Goal: Information Seeking & Learning: Learn about a topic

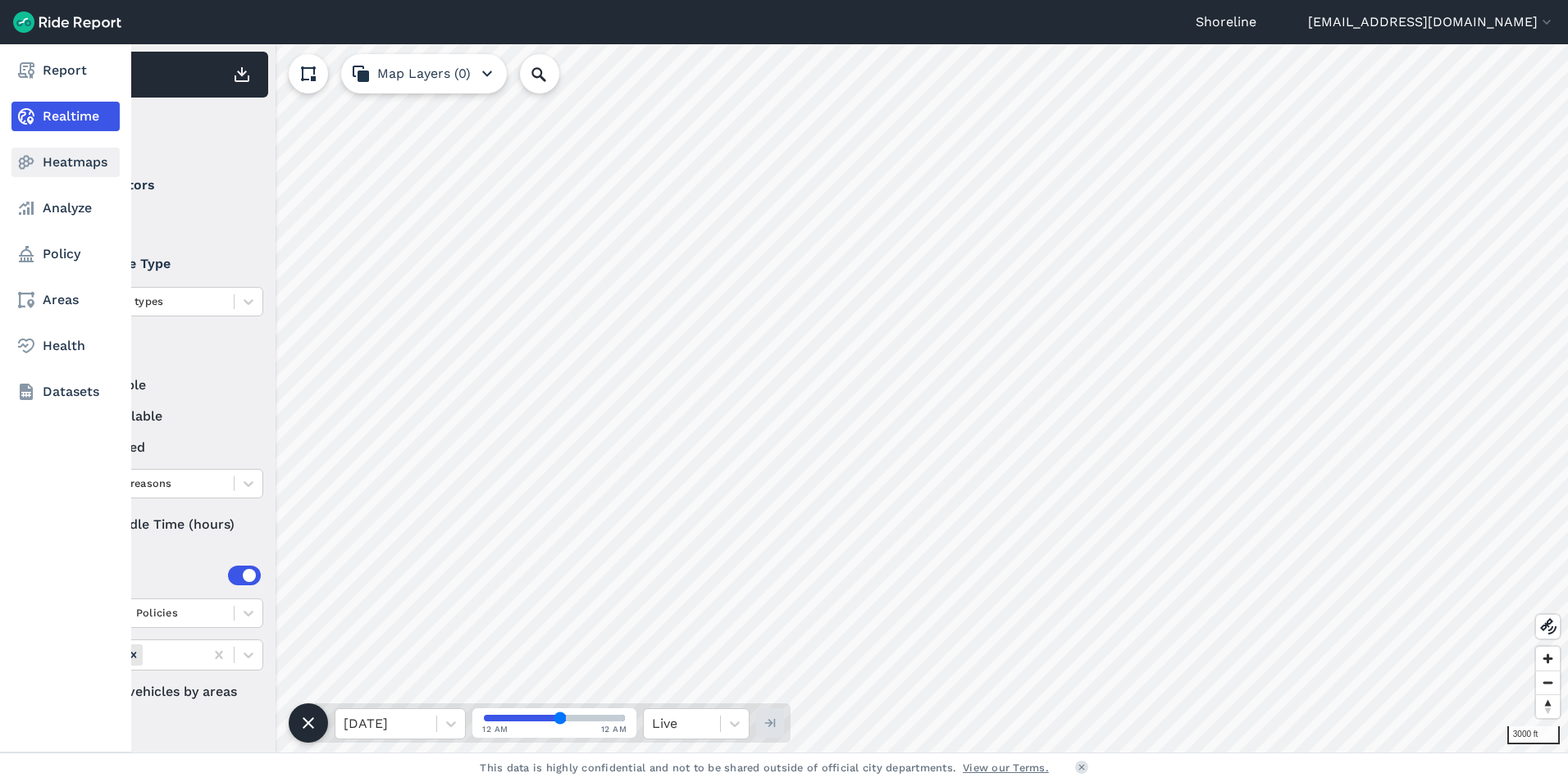
click at [49, 166] on link "Heatmaps" at bounding box center [65, 163] width 108 height 30
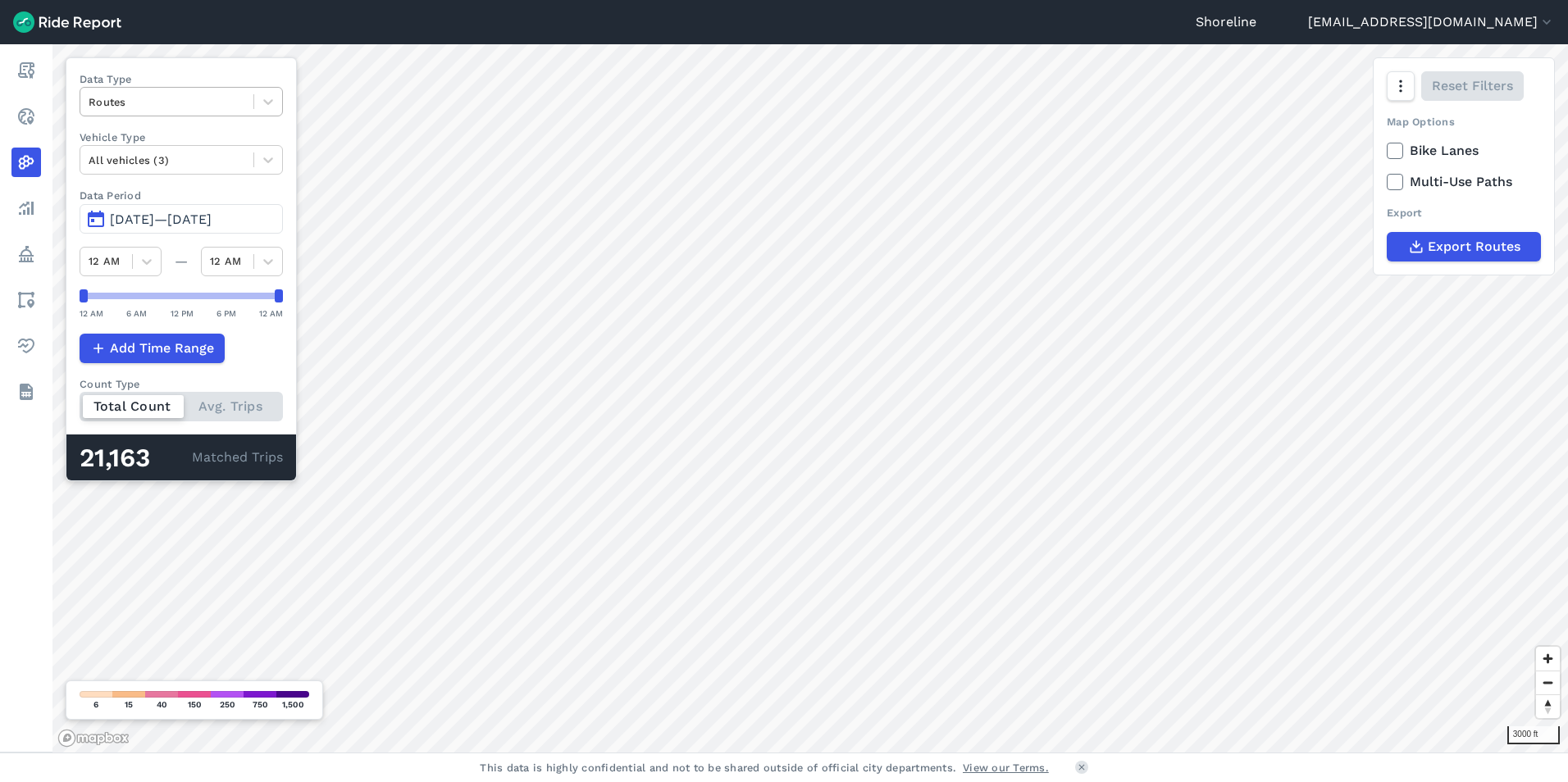
click at [187, 101] on div at bounding box center [167, 101] width 157 height 18
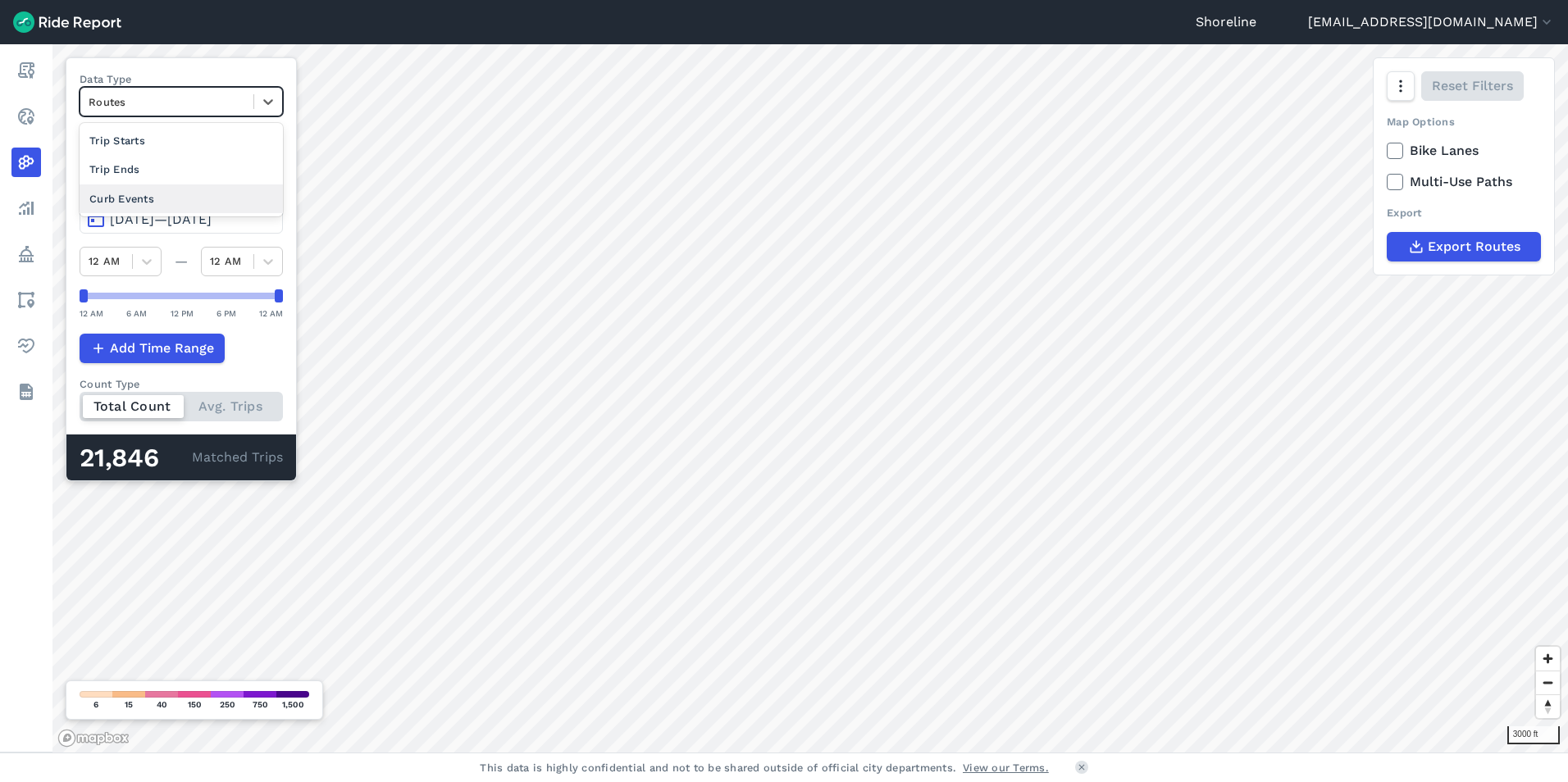
click at [137, 198] on div "Curb Events" at bounding box center [181, 199] width 203 height 29
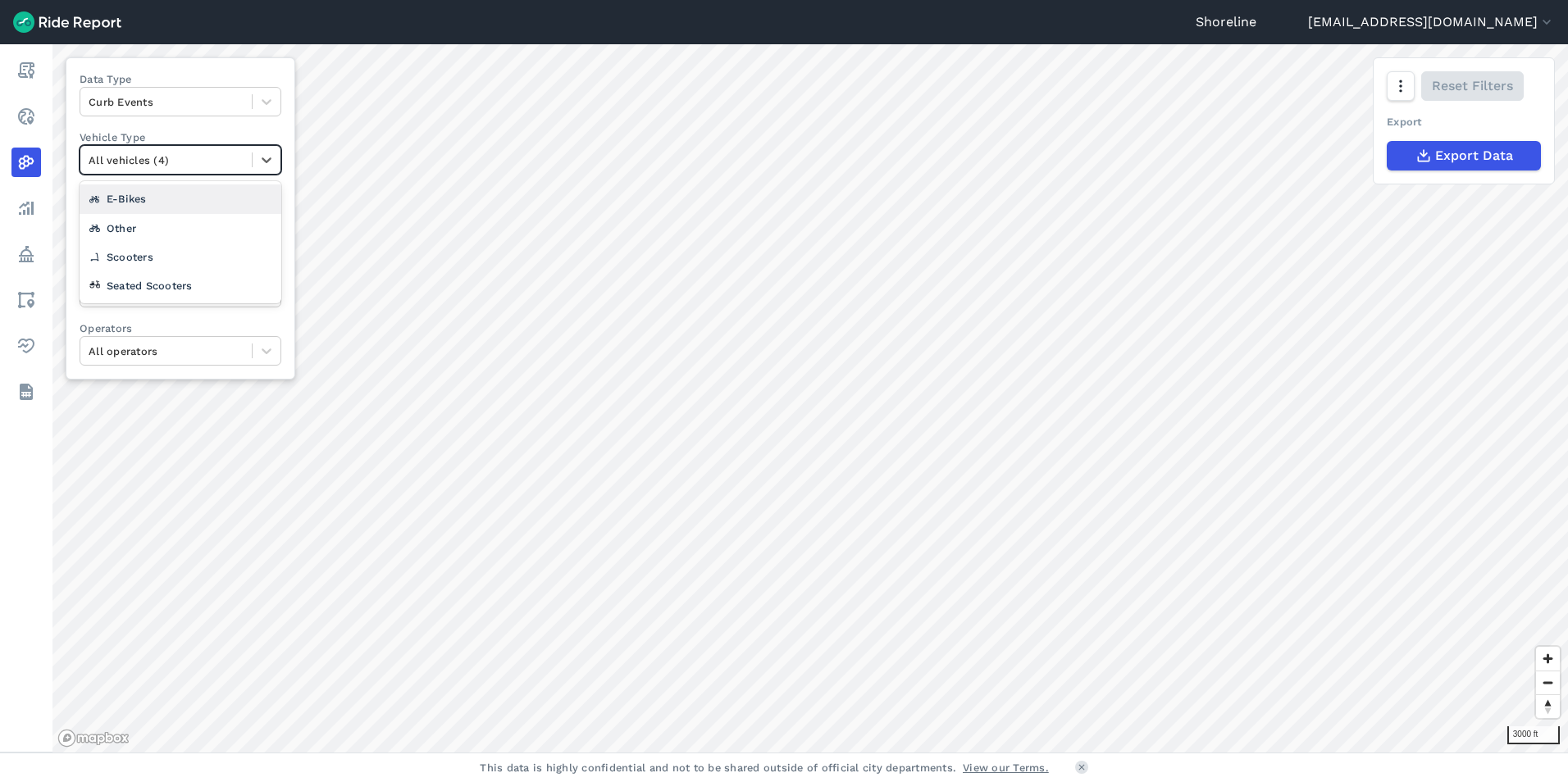
click at [196, 161] on div at bounding box center [166, 159] width 155 height 18
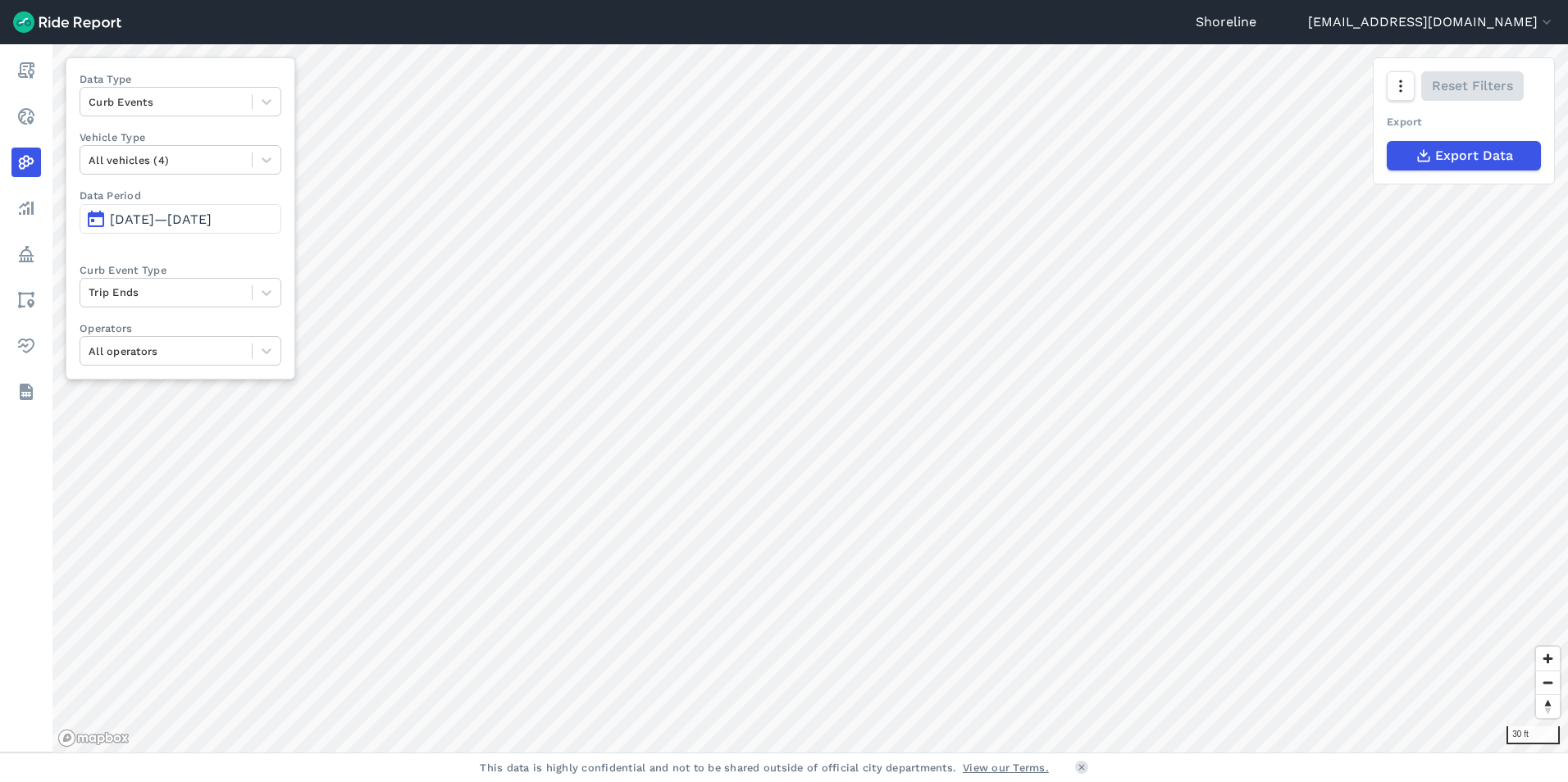
click at [765, 760] on div "Shoreline [EMAIL_ADDRESS][DOMAIN_NAME] Settings Terms Sign Out Report Realtime …" at bounding box center [784, 391] width 1568 height 782
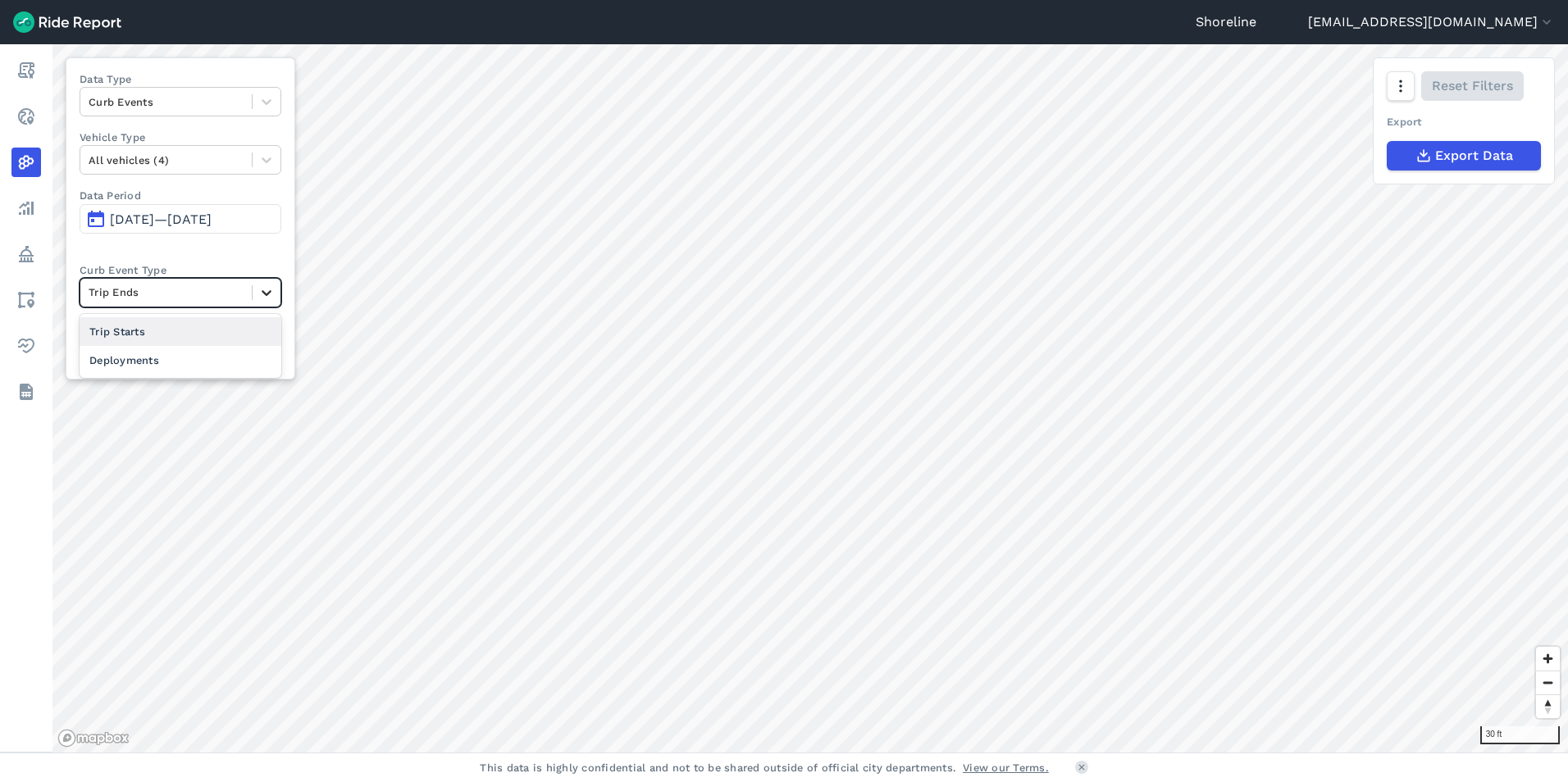
click at [275, 294] on div at bounding box center [267, 293] width 28 height 28
click at [224, 364] on div "Deployments" at bounding box center [180, 360] width 202 height 29
click at [187, 217] on span "[DATE]—[DATE]" at bounding box center [160, 219] width 101 height 16
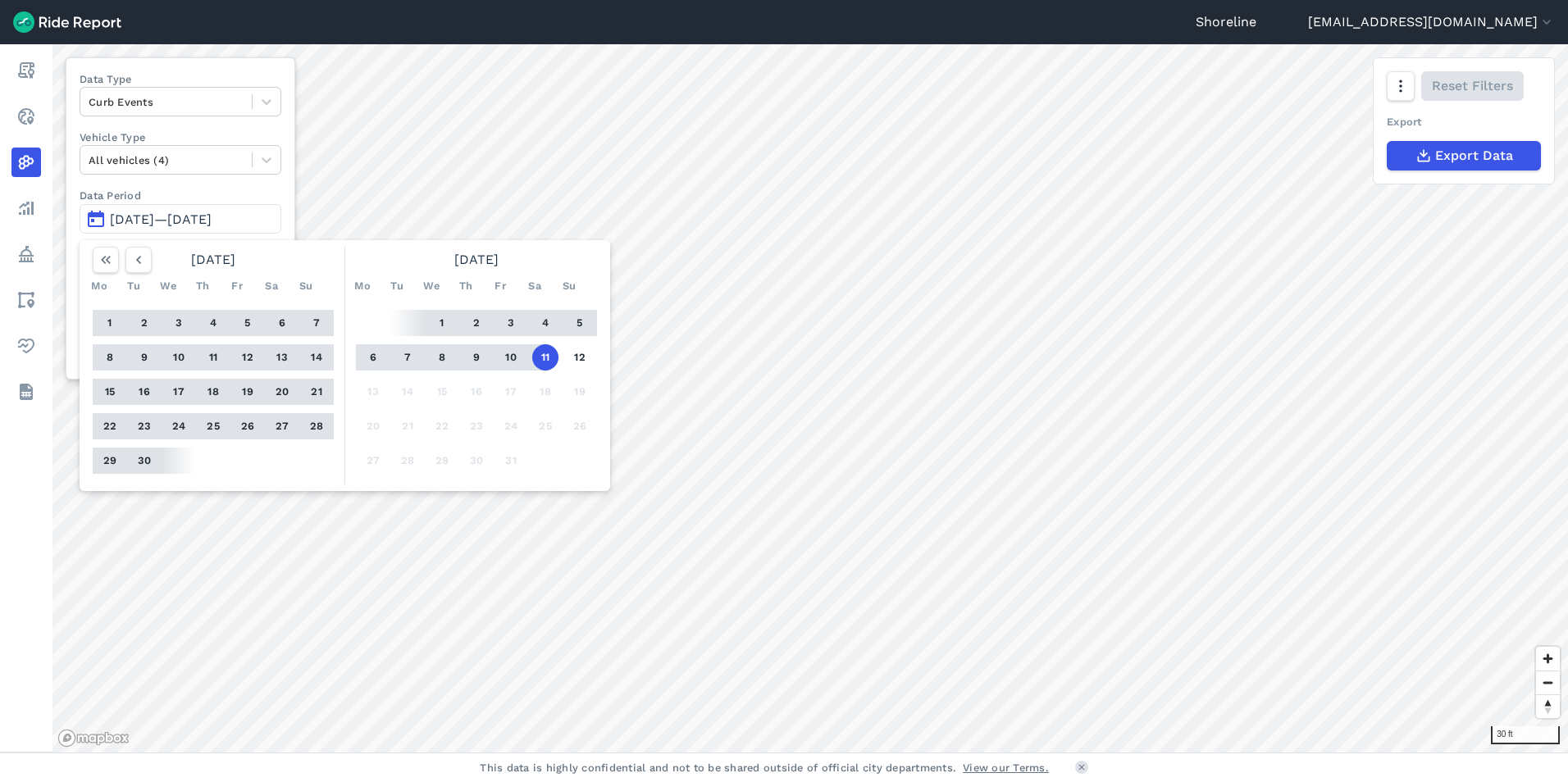
click at [435, 314] on button "1" at bounding box center [442, 323] width 26 height 26
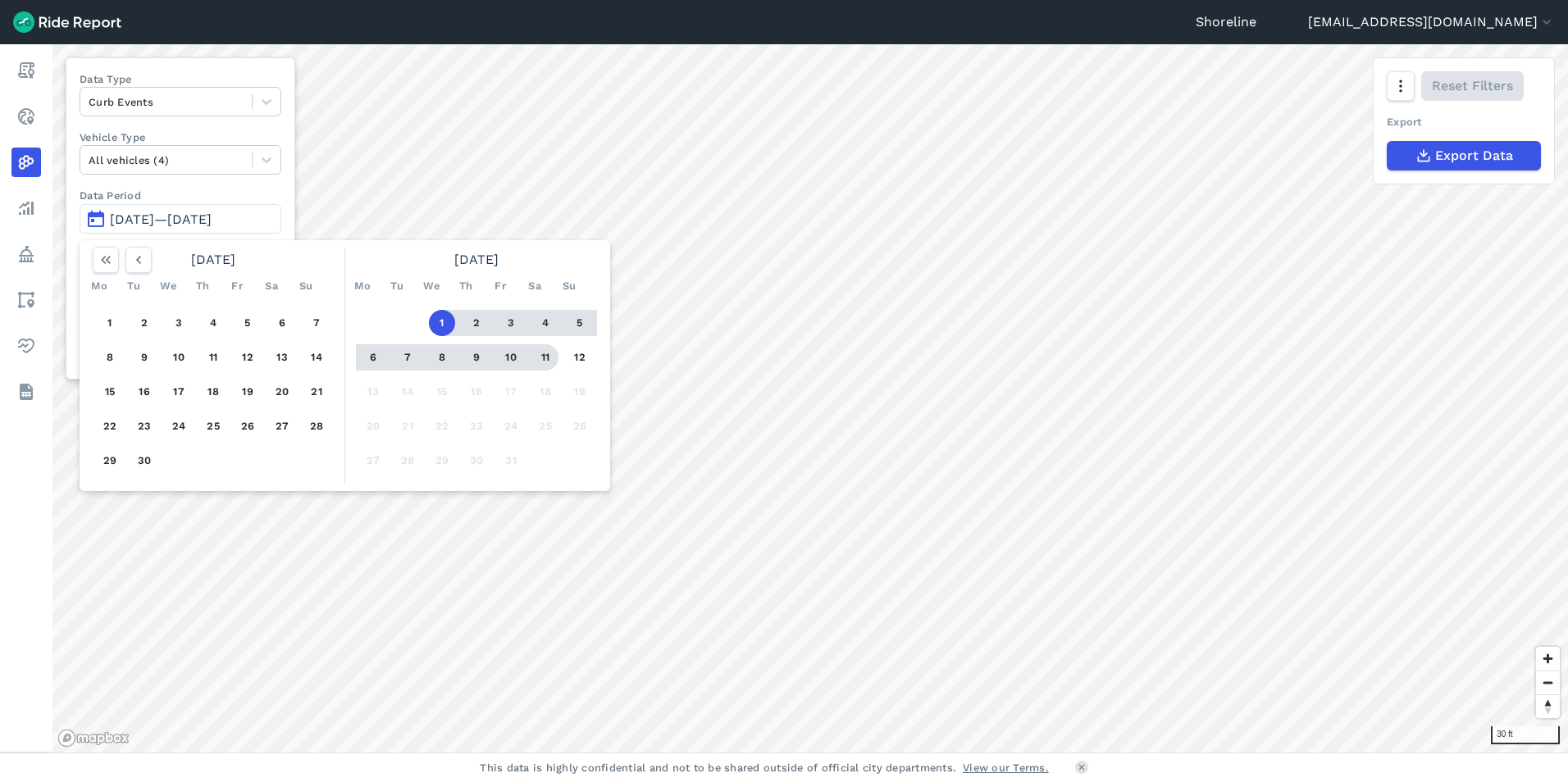
click at [546, 358] on button "11" at bounding box center [545, 358] width 26 height 26
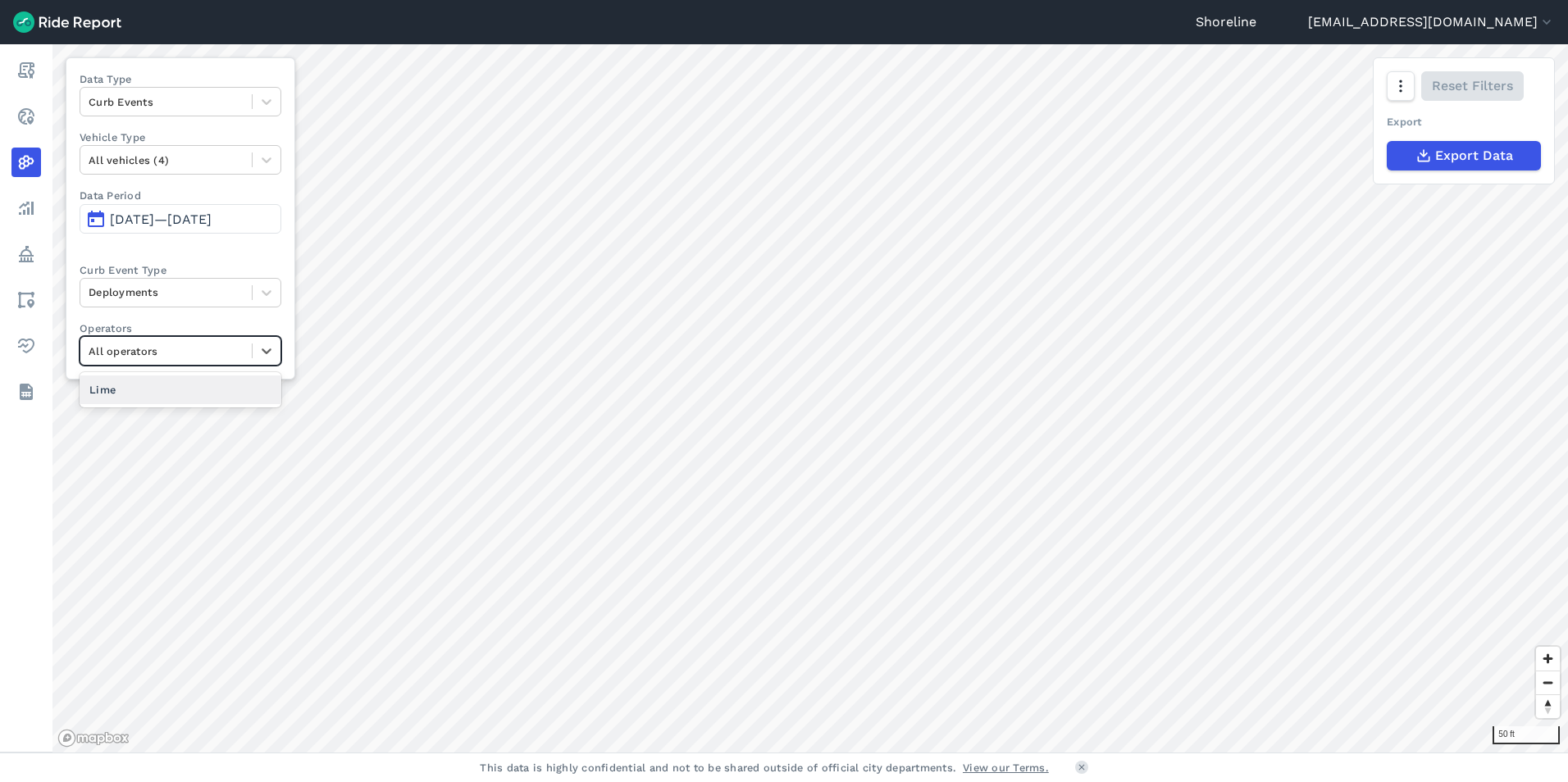
click at [240, 353] on div at bounding box center [166, 350] width 155 height 18
click at [211, 382] on div "Lime" at bounding box center [180, 389] width 202 height 29
click at [226, 159] on div at bounding box center [166, 159] width 155 height 18
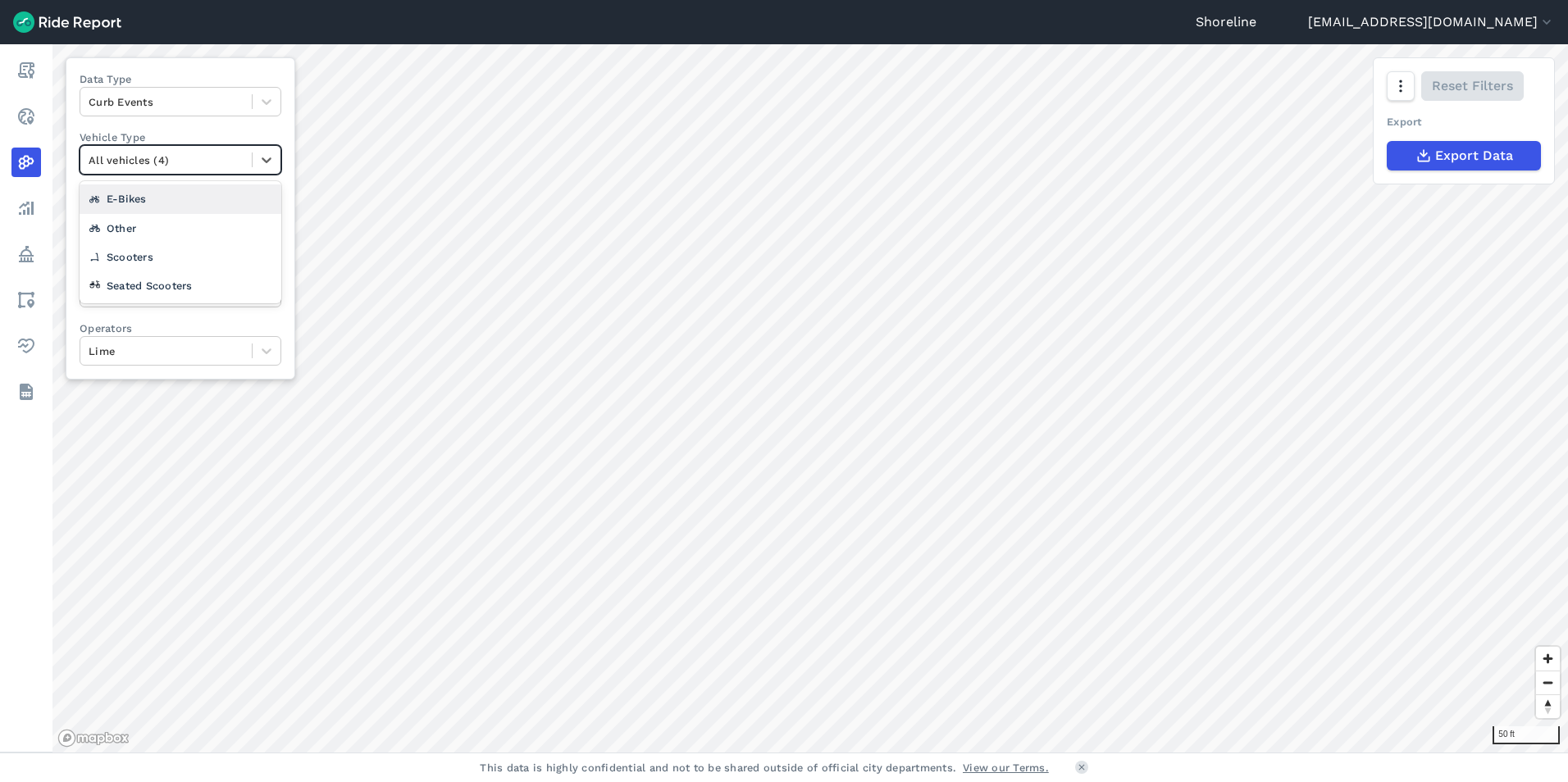
click at [179, 210] on div "E-Bikes" at bounding box center [180, 199] width 202 height 29
click at [174, 159] on div at bounding box center [166, 159] width 155 height 18
click at [177, 255] on div "Scooters" at bounding box center [180, 257] width 202 height 29
click at [180, 162] on div at bounding box center [166, 159] width 155 height 18
click at [183, 298] on div "Seated Scooters" at bounding box center [180, 285] width 202 height 29
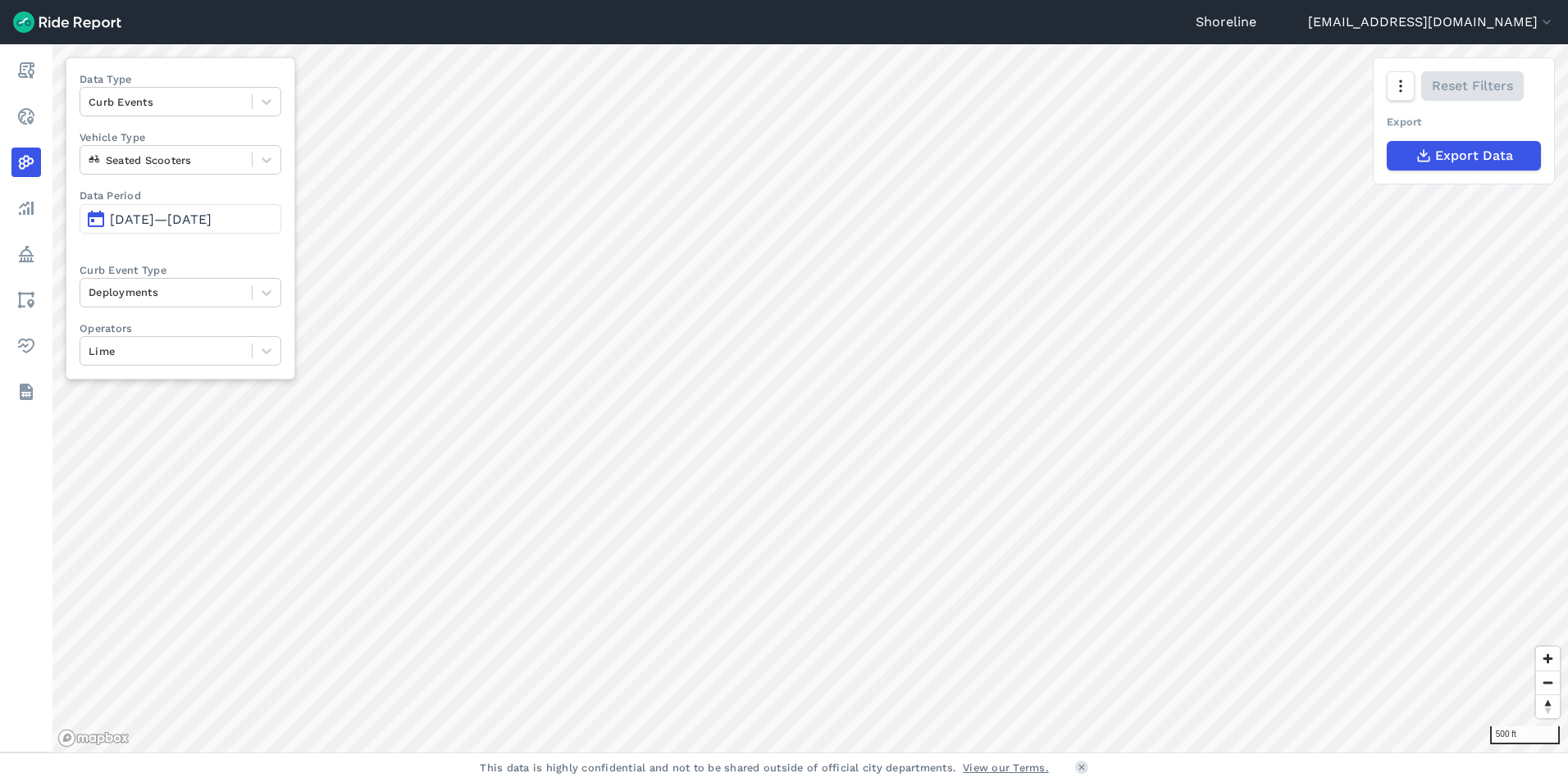
click at [832, 0] on html "Shoreline [EMAIL_ADDRESS][DOMAIN_NAME] Settings Terms Sign Out Report Realtime …" at bounding box center [784, 391] width 1568 height 782
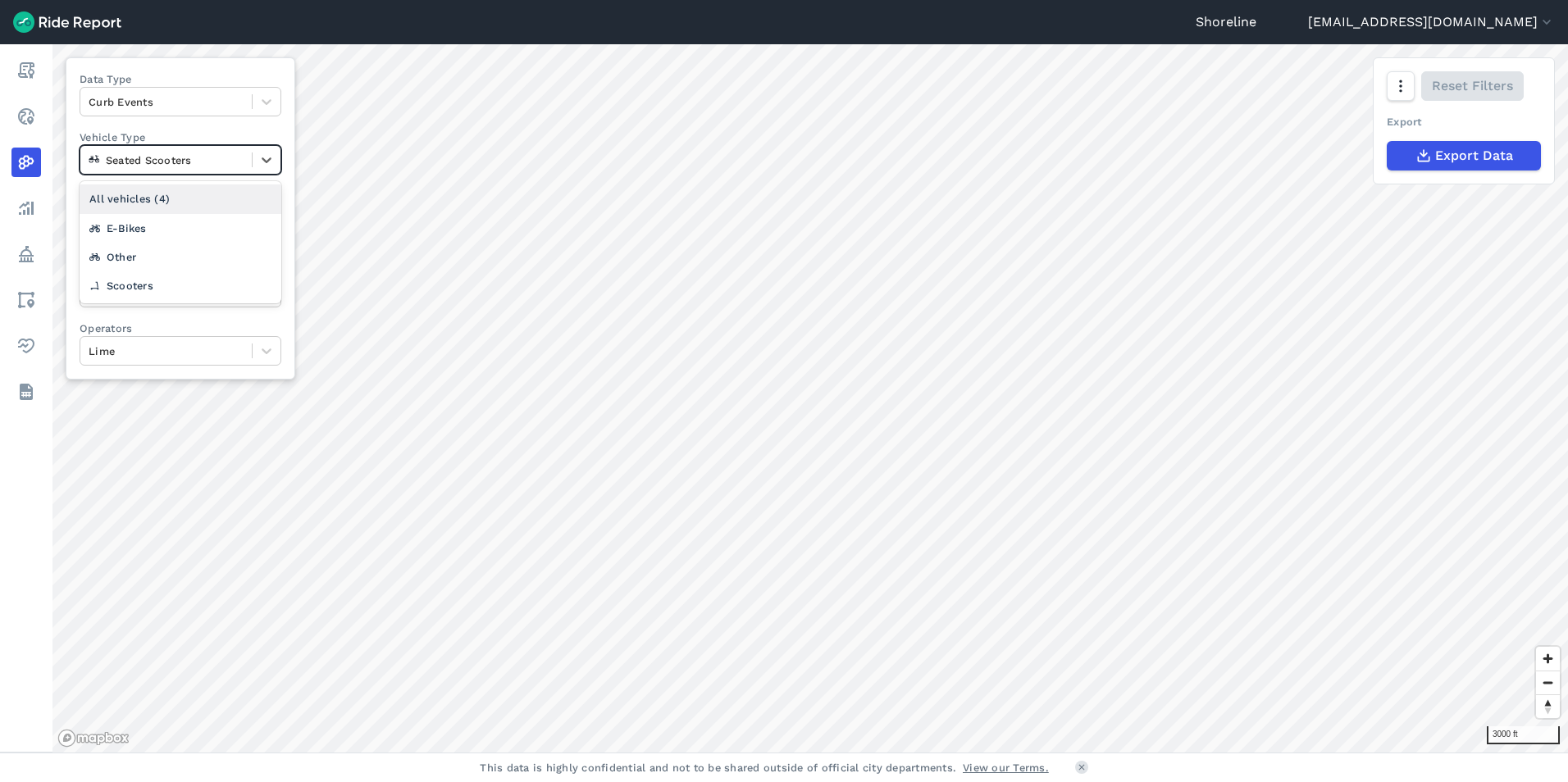
click at [215, 163] on div at bounding box center [166, 159] width 155 height 18
click at [181, 196] on div "All vehicles (4)" at bounding box center [180, 199] width 202 height 29
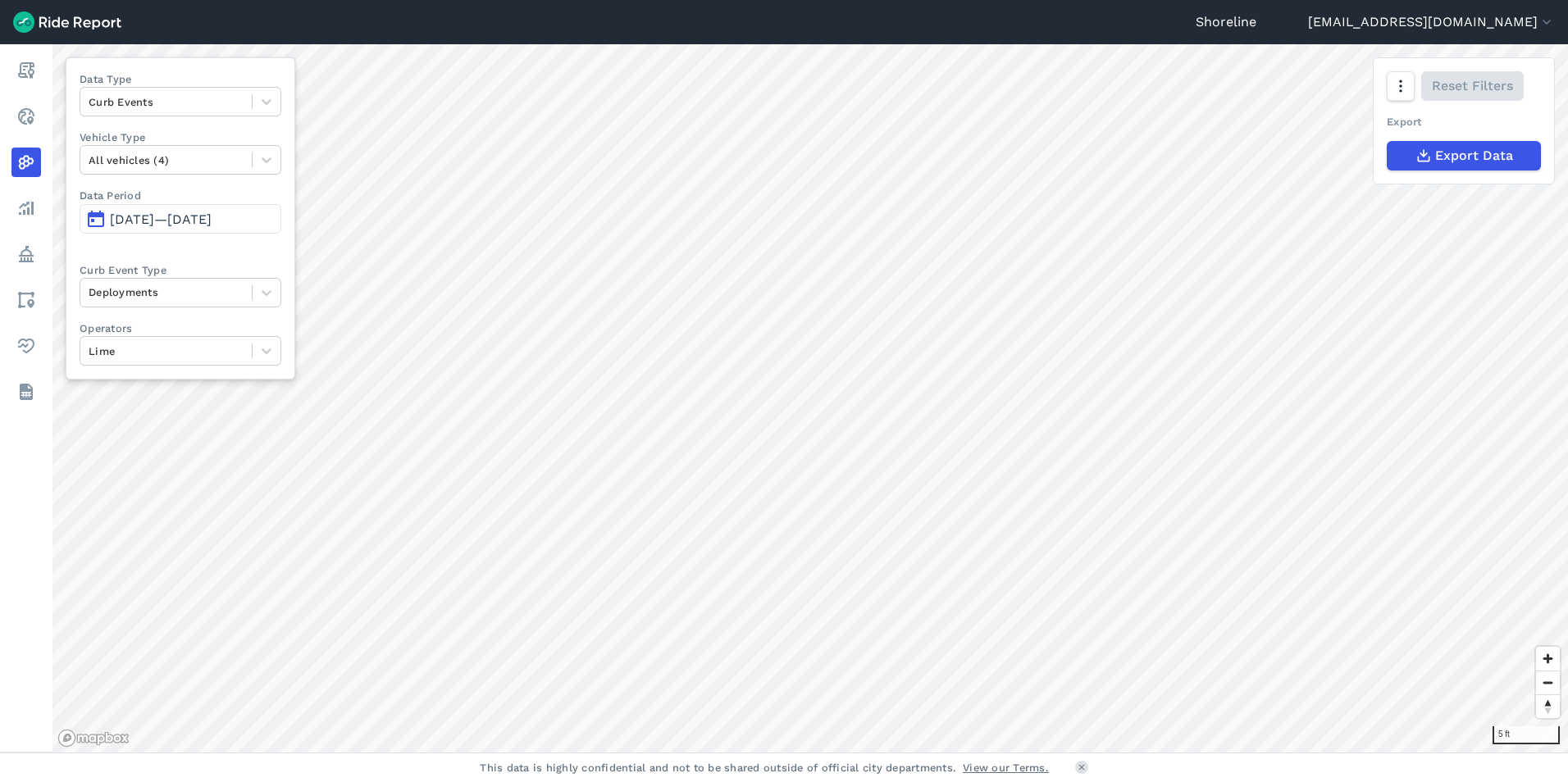
click at [211, 219] on span "[DATE]—[DATE]" at bounding box center [160, 219] width 101 height 16
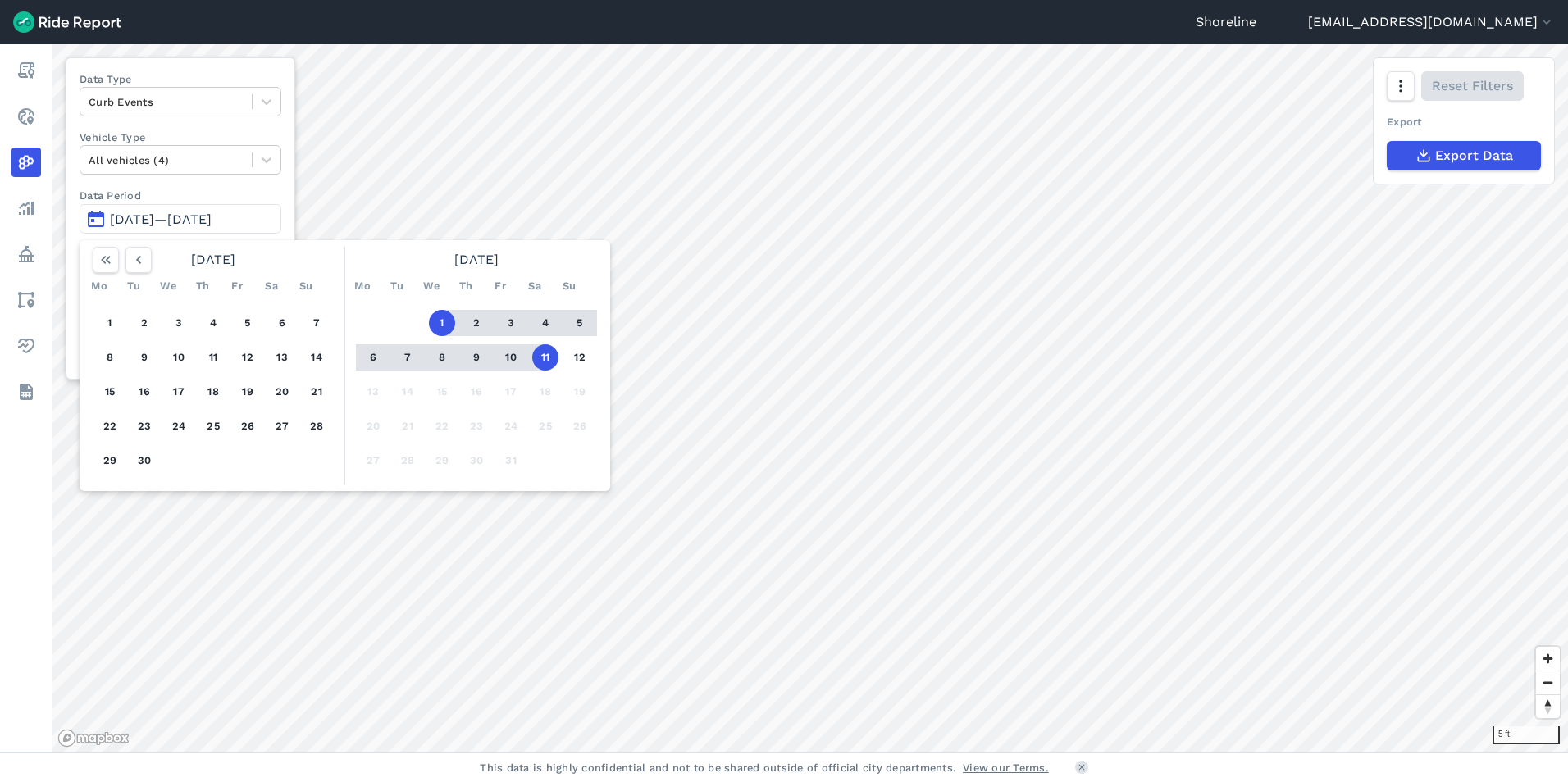
click at [515, 318] on button "3" at bounding box center [511, 323] width 26 height 26
click at [576, 362] on button "12" at bounding box center [580, 358] width 26 height 26
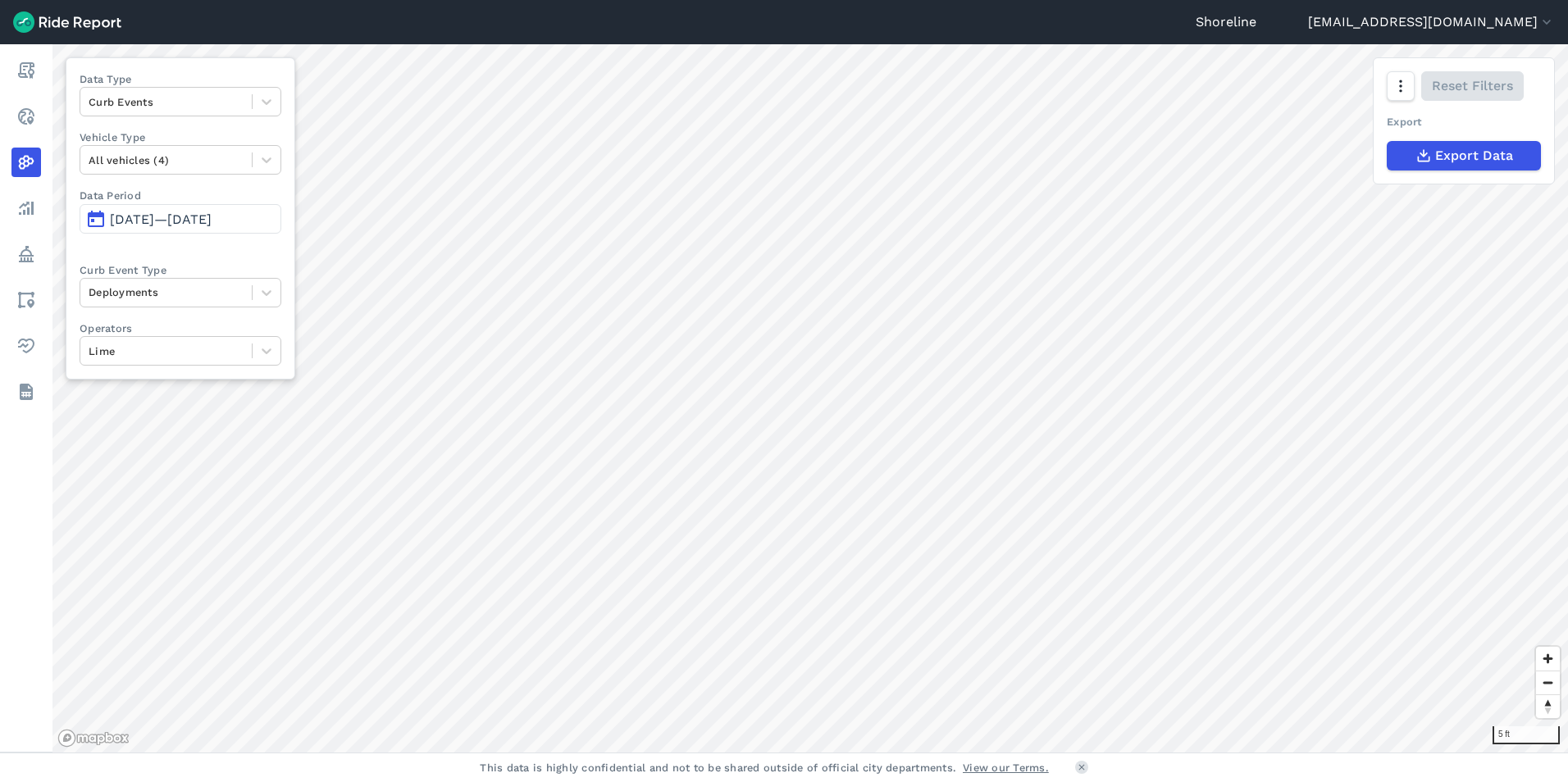
click at [211, 221] on span "[DATE]—[DATE]" at bounding box center [160, 219] width 101 height 16
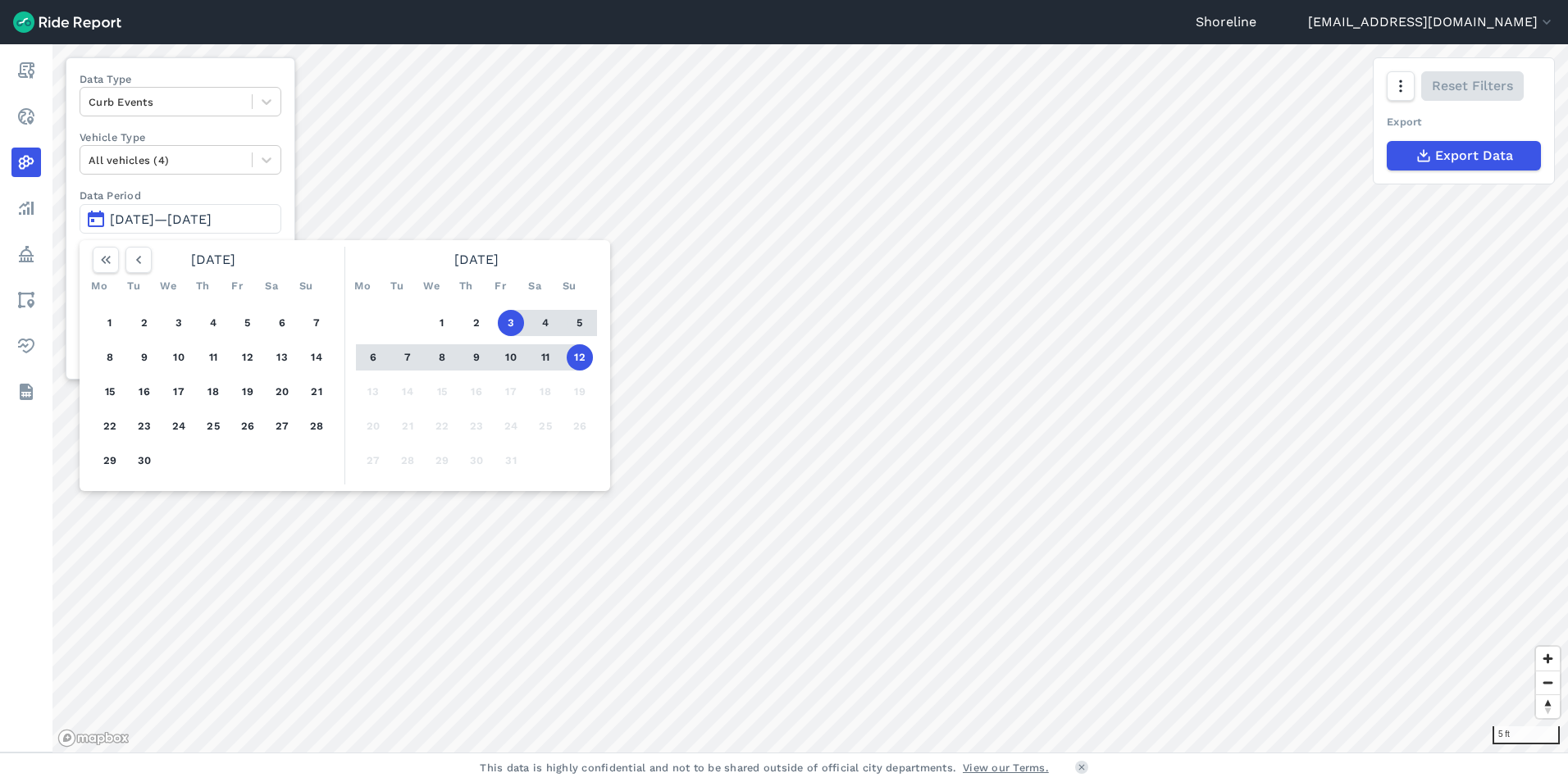
click at [581, 324] on button "5" at bounding box center [580, 323] width 26 height 26
click at [542, 364] on button "11" at bounding box center [545, 358] width 26 height 26
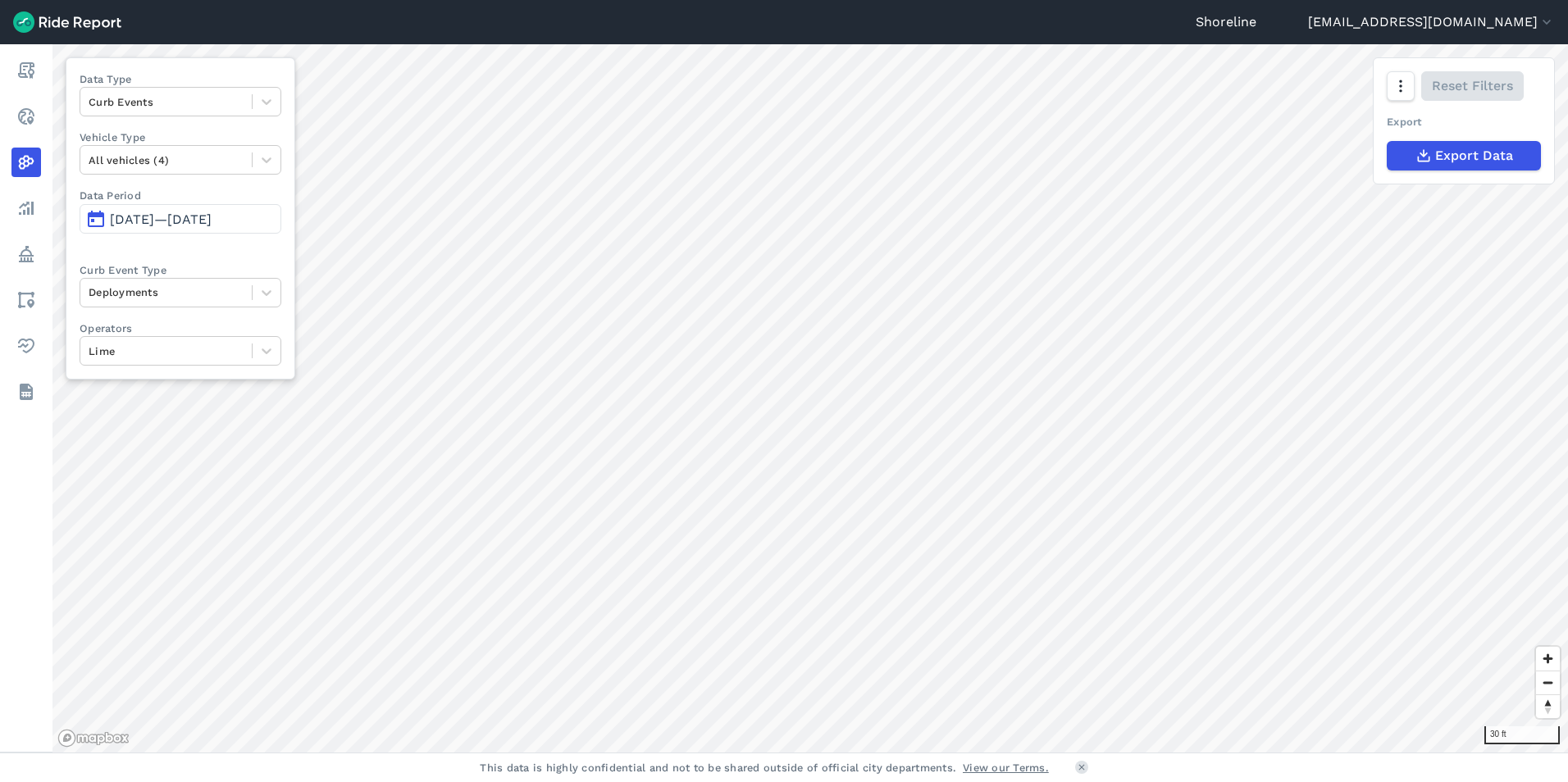
click at [209, 215] on span "[DATE]—[DATE]" at bounding box center [160, 219] width 101 height 16
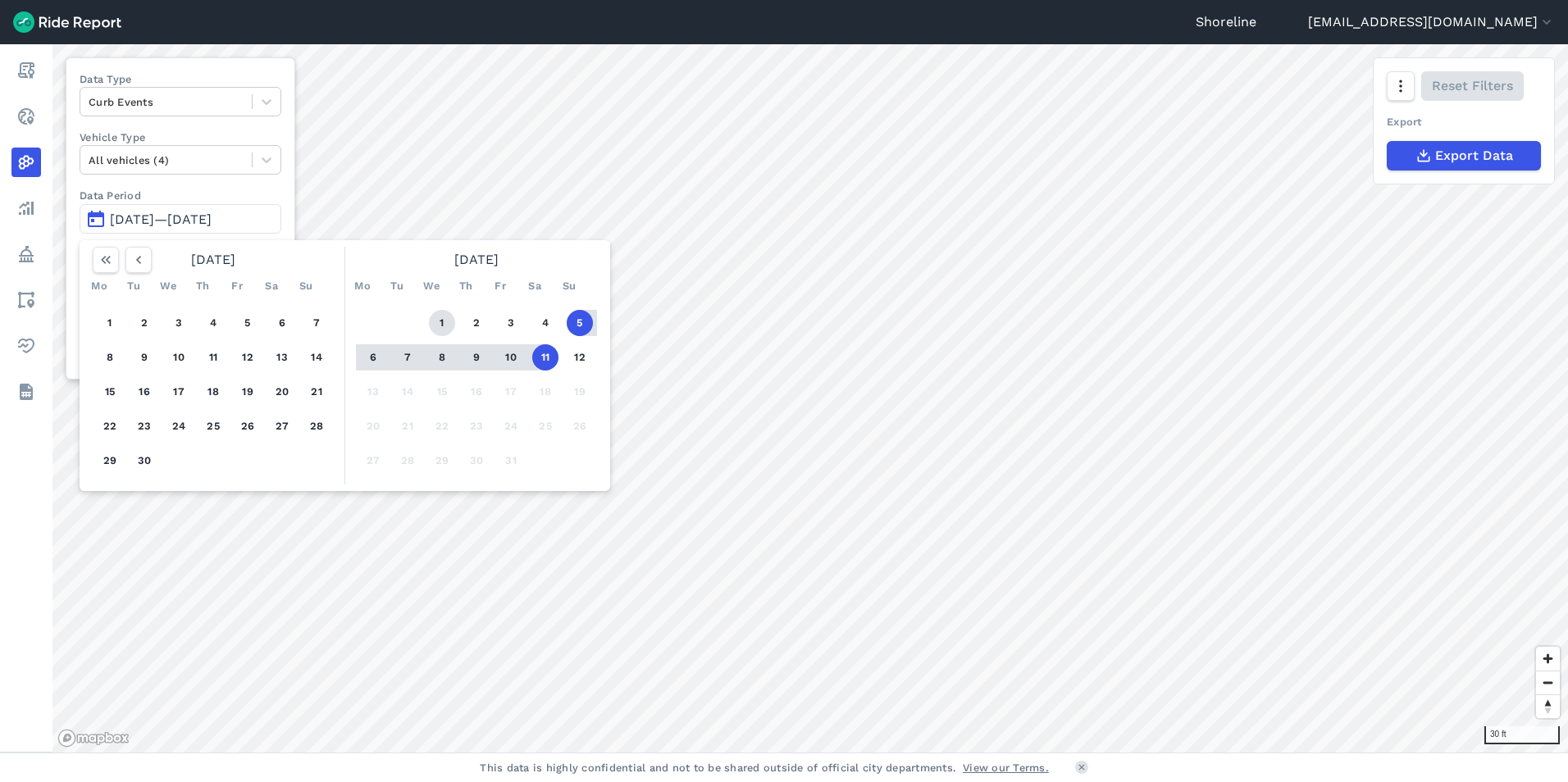
click at [447, 321] on button "1" at bounding box center [442, 323] width 26 height 26
click at [564, 356] on div "1 2 3 4 5 6 7 8 9 10 11 12 13 14 15 16 17 18 19 20 21 22 23 24 25 26 27 28 29 3…" at bounding box center [477, 392] width 255 height 185
click at [557, 357] on button "11" at bounding box center [545, 358] width 26 height 26
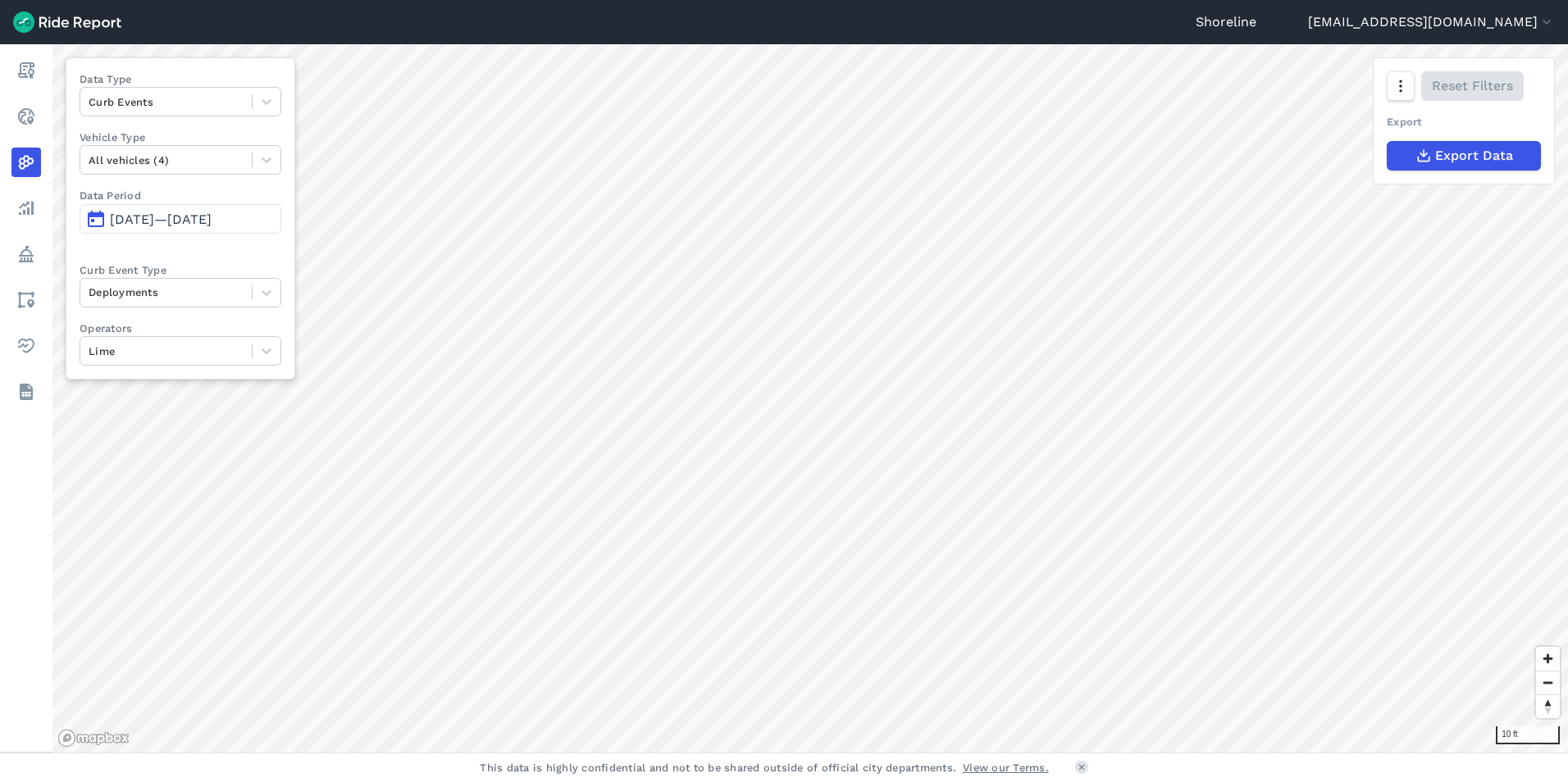
click at [211, 219] on span "[DATE]—[DATE]" at bounding box center [160, 219] width 101 height 16
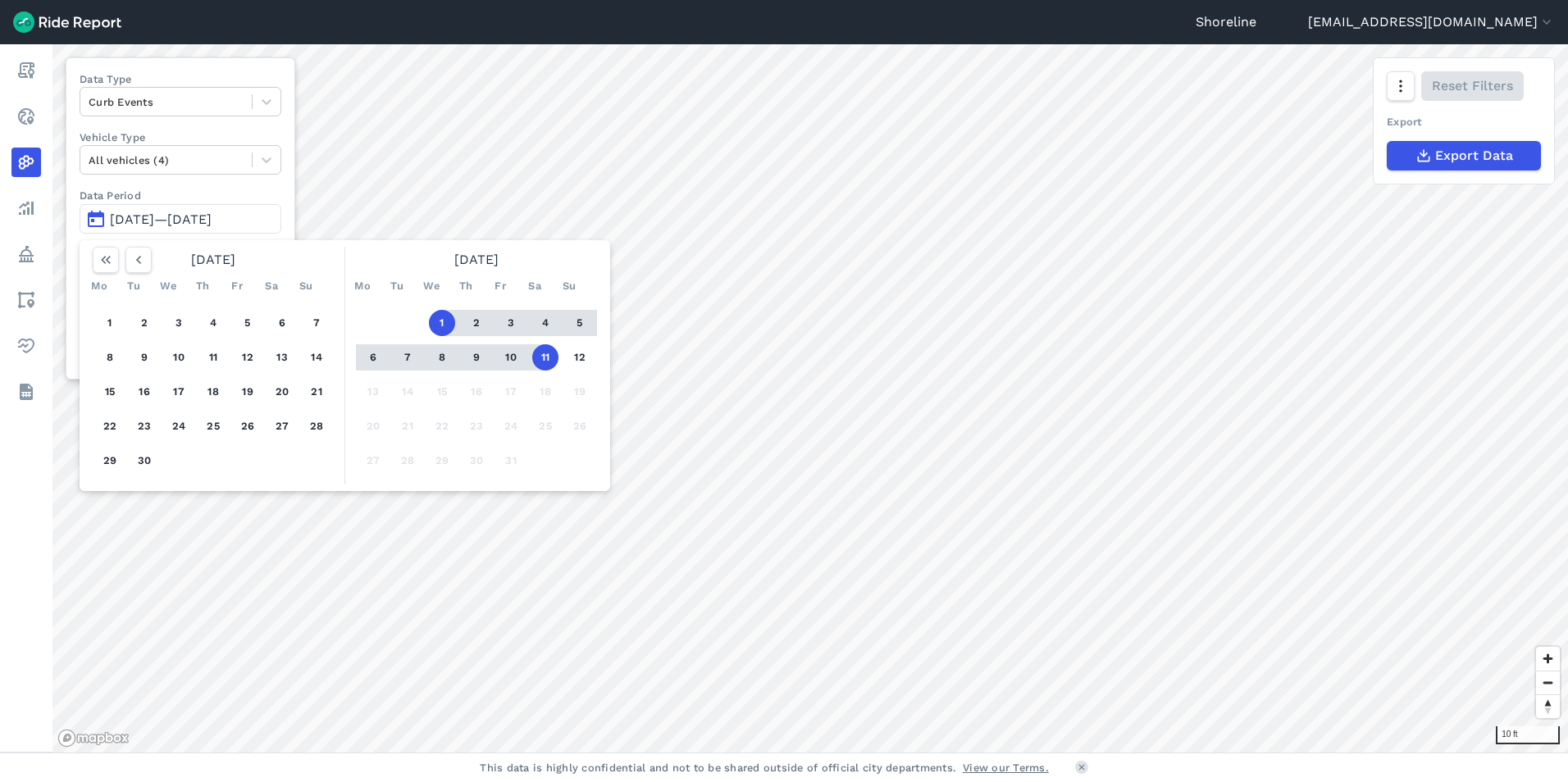
click at [442, 325] on button "1" at bounding box center [442, 323] width 26 height 26
click at [579, 328] on button "5" at bounding box center [580, 323] width 26 height 26
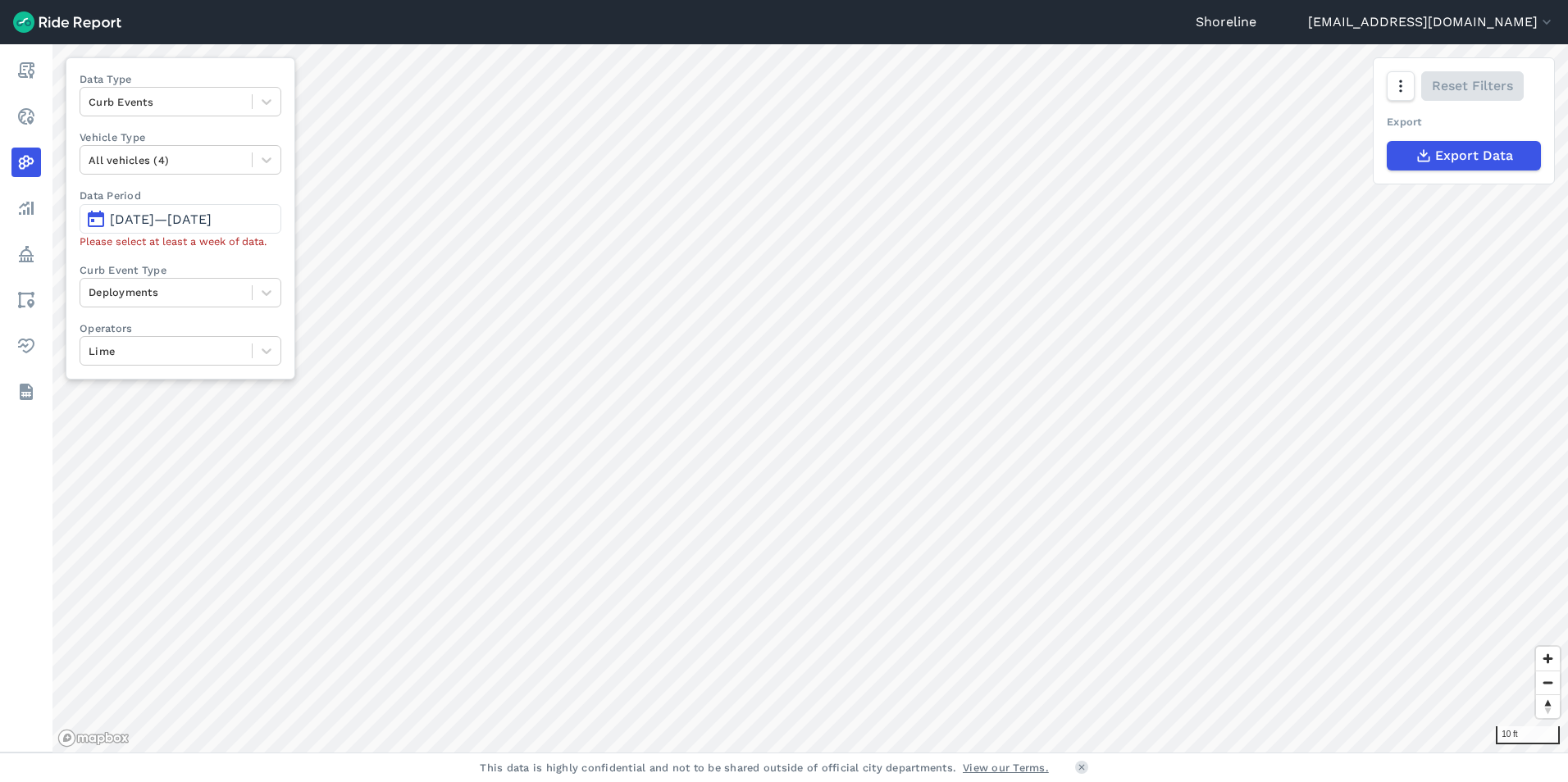
click at [211, 217] on span "[DATE]—[DATE]" at bounding box center [160, 219] width 101 height 16
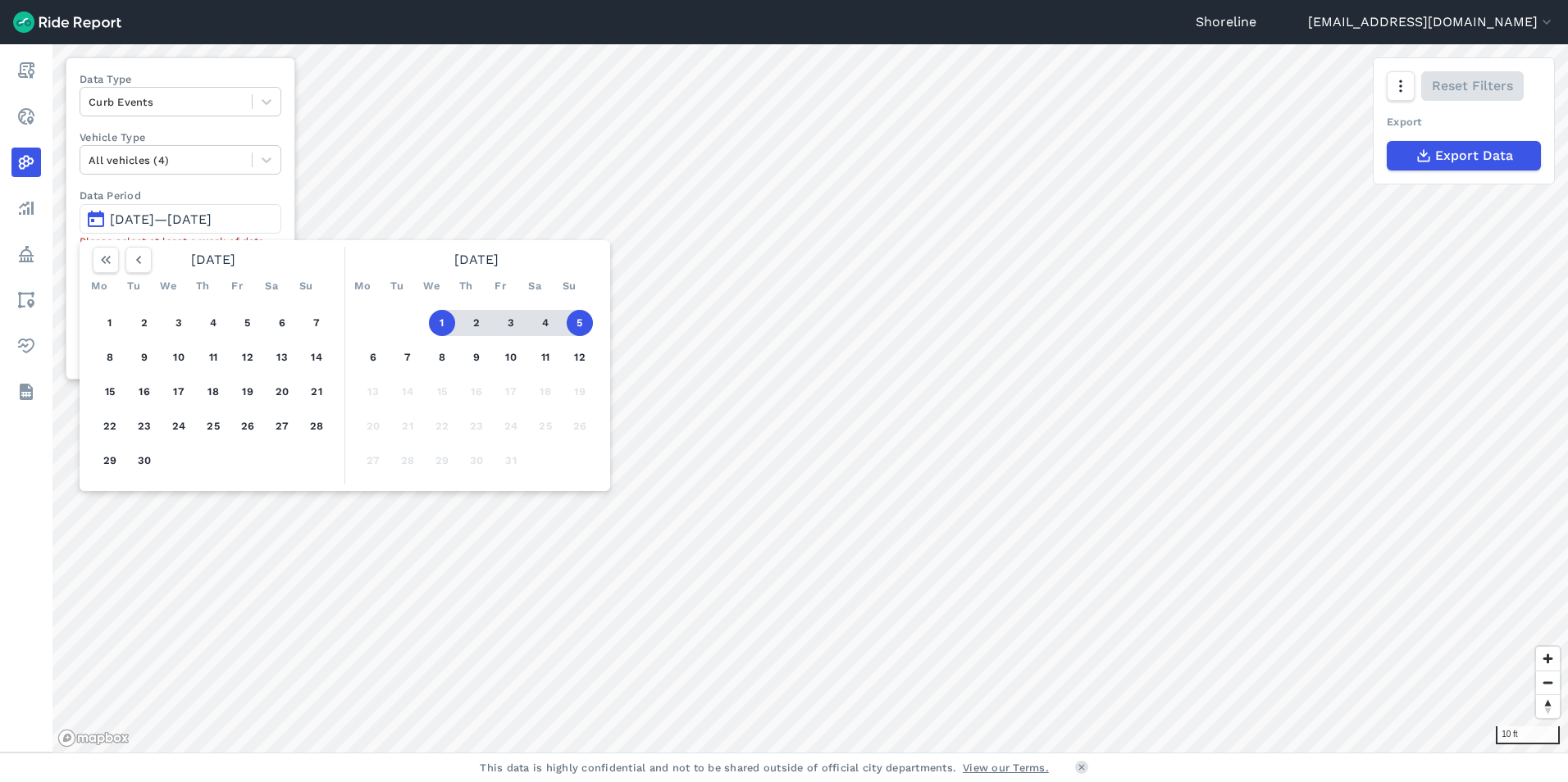
click at [450, 322] on button "1" at bounding box center [442, 323] width 26 height 26
click at [408, 351] on button "7" at bounding box center [408, 358] width 26 height 26
